Goal: Task Accomplishment & Management: Use online tool/utility

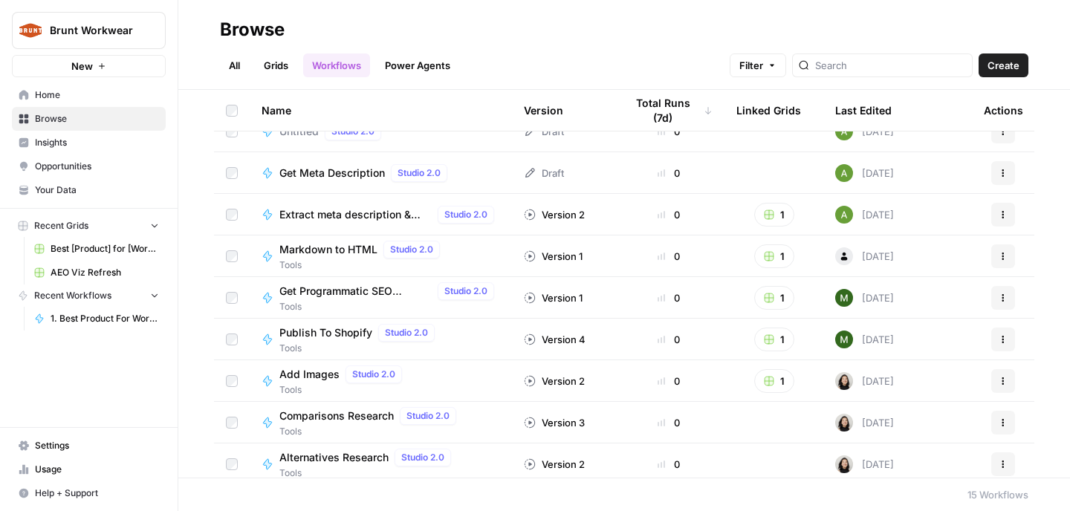
scroll to position [278, 0]
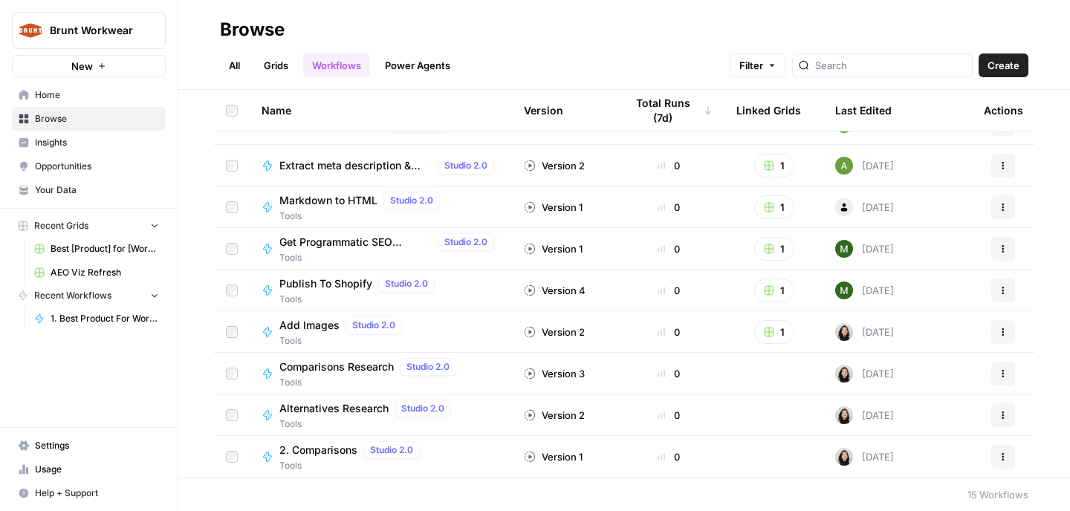
click at [91, 137] on span "Insights" at bounding box center [97, 142] width 124 height 13
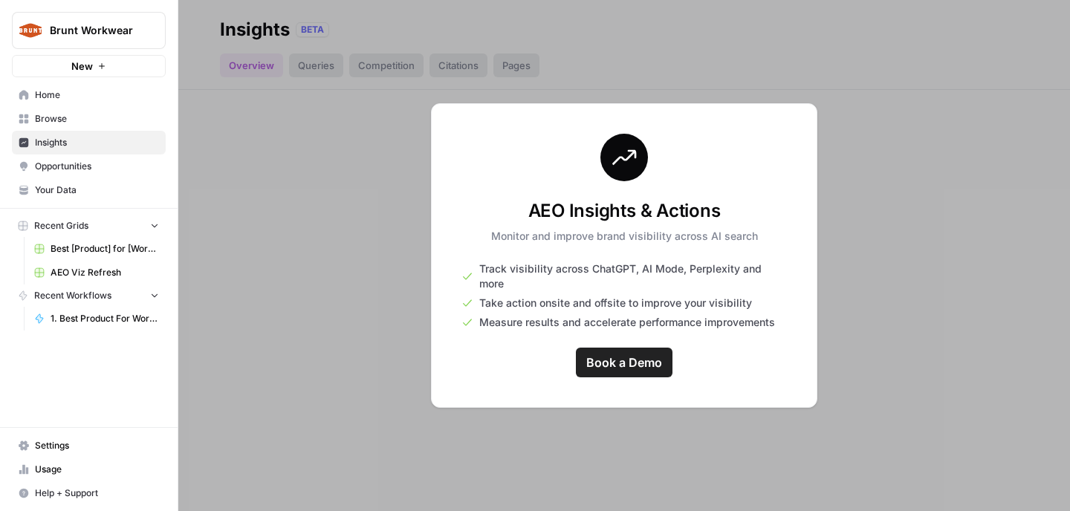
click at [98, 165] on span "Opportunities" at bounding box center [97, 166] width 124 height 13
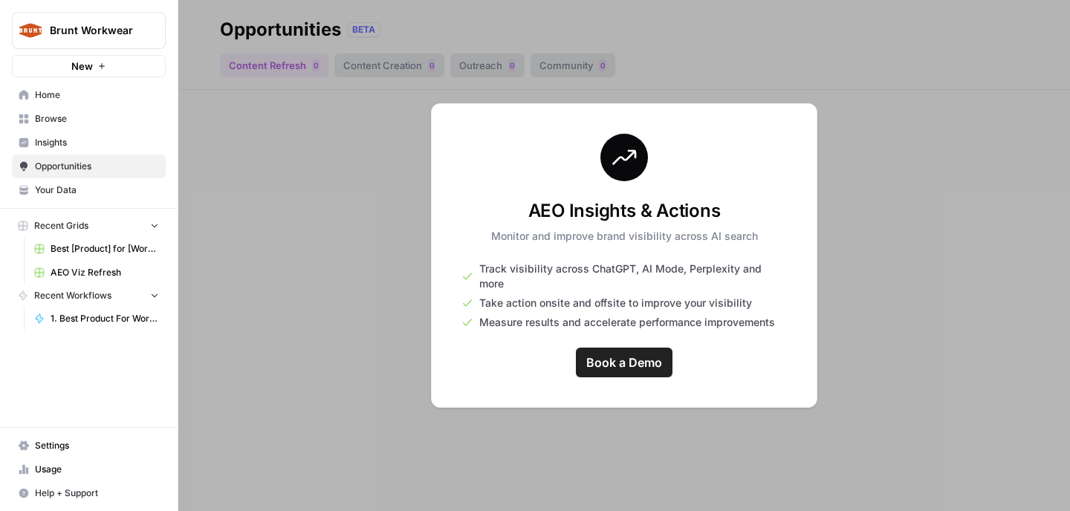
click at [100, 192] on span "Your Data" at bounding box center [97, 190] width 124 height 13
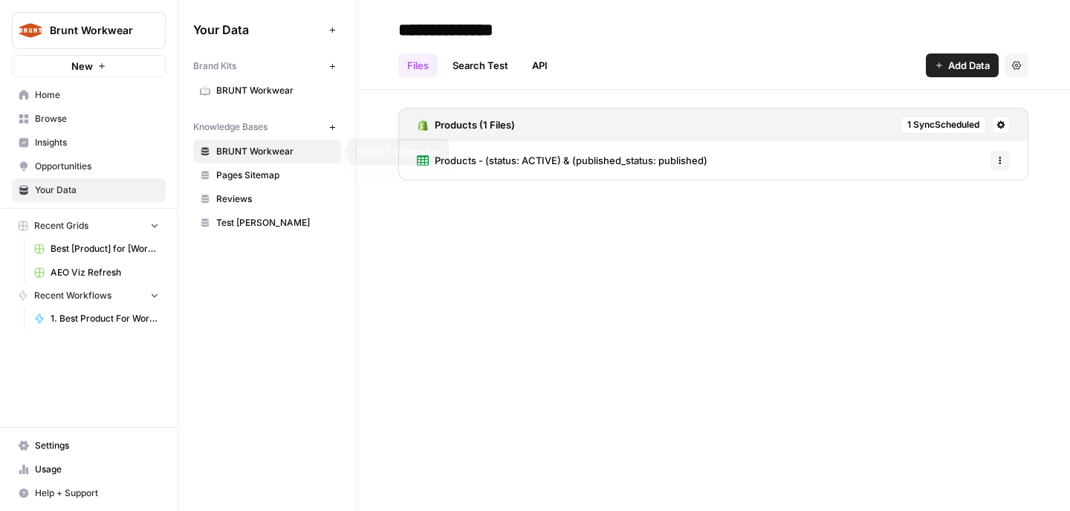
click at [103, 108] on link "Browse" at bounding box center [89, 119] width 154 height 24
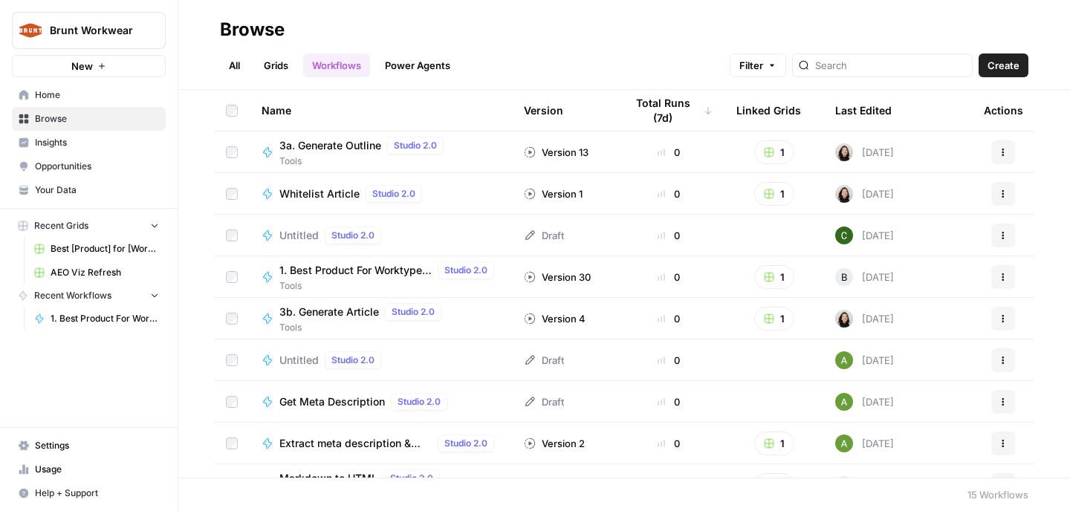
click at [107, 92] on span "Home" at bounding box center [97, 94] width 124 height 13
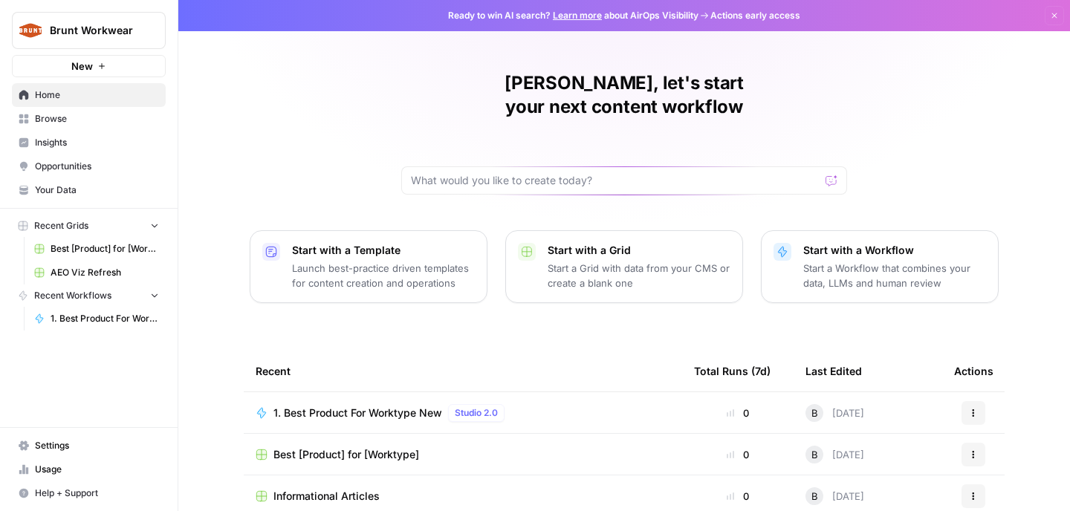
scroll to position [152, 0]
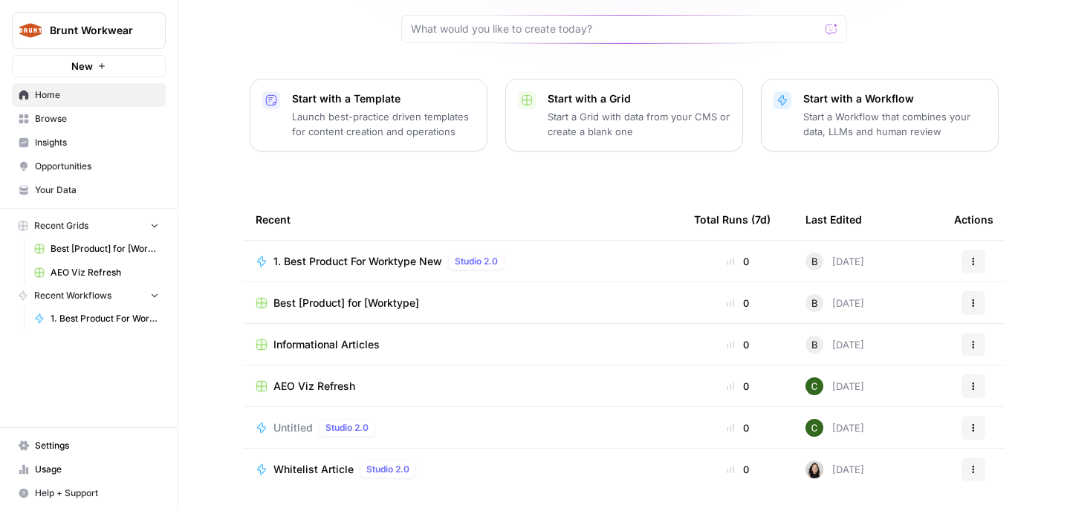
click at [349, 379] on span "AEO Viz Refresh" at bounding box center [314, 386] width 82 height 15
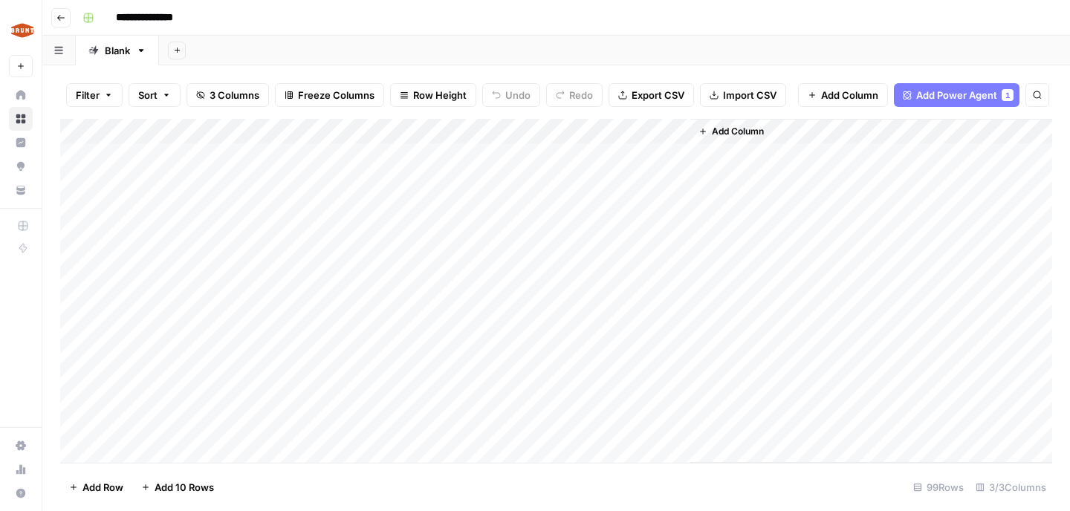
click at [282, 277] on div "Add Column" at bounding box center [556, 291] width 992 height 344
click at [281, 283] on div "Add Column" at bounding box center [556, 291] width 992 height 344
click at [281, 283] on body "**********" at bounding box center [535, 255] width 1070 height 511
click at [359, 490] on footer "Add Row Add 10 Rows 99 Rows 3/3 Columns" at bounding box center [556, 487] width 992 height 48
click at [433, 203] on div "Add Column" at bounding box center [556, 291] width 992 height 344
